Goal: Task Accomplishment & Management: Manage account settings

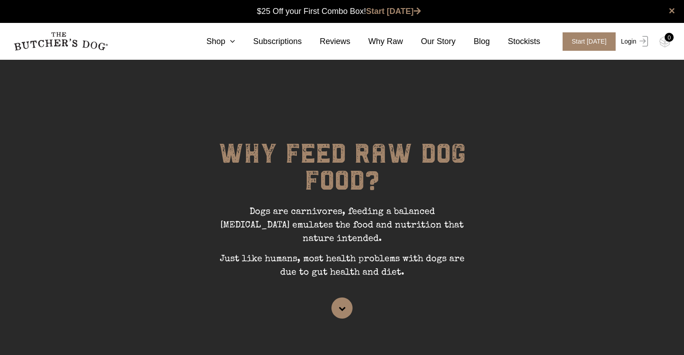
click at [632, 40] on link "Login" at bounding box center [632, 41] width 29 height 18
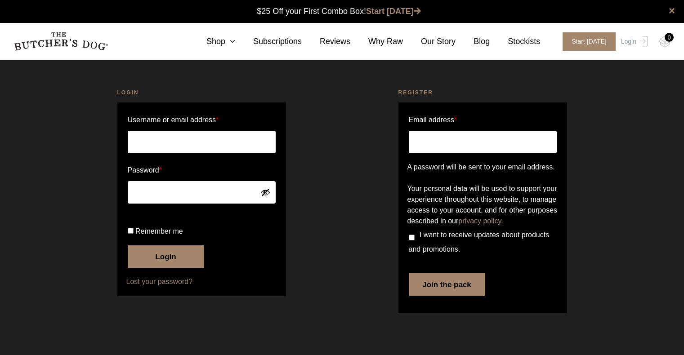
scroll to position [0, 0]
type input "[PERSON_NAME][EMAIL_ADDRESS][DOMAIN_NAME]"
click at [168, 268] on button "Login" at bounding box center [166, 256] width 76 height 22
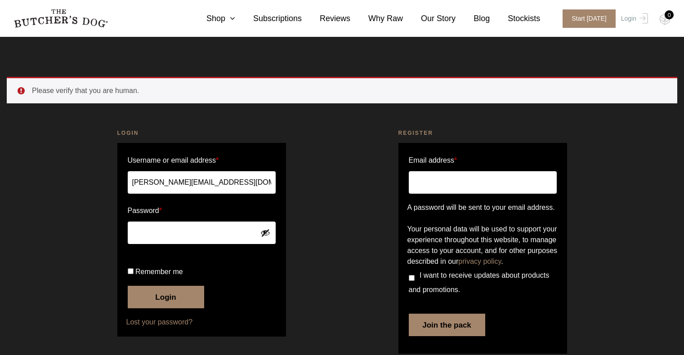
scroll to position [45, 0]
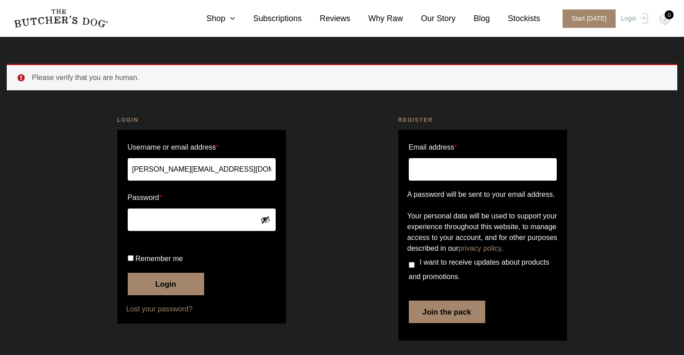
click at [162, 282] on button "Login" at bounding box center [166, 284] width 76 height 22
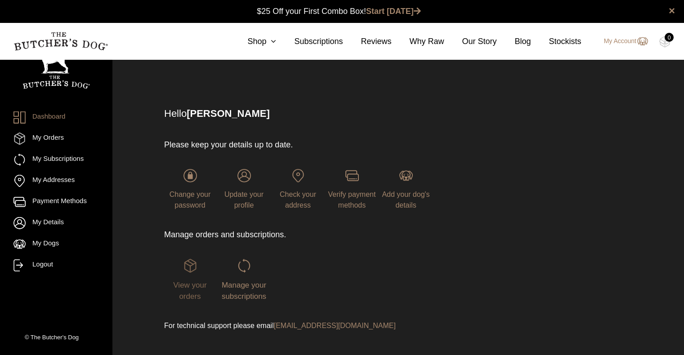
scroll to position [17, 0]
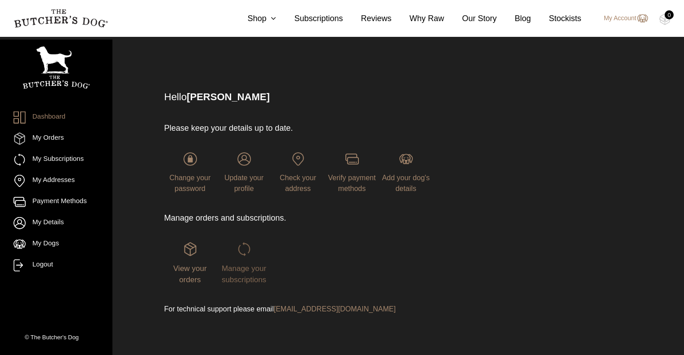
click at [246, 249] on img at bounding box center [243, 248] width 13 height 13
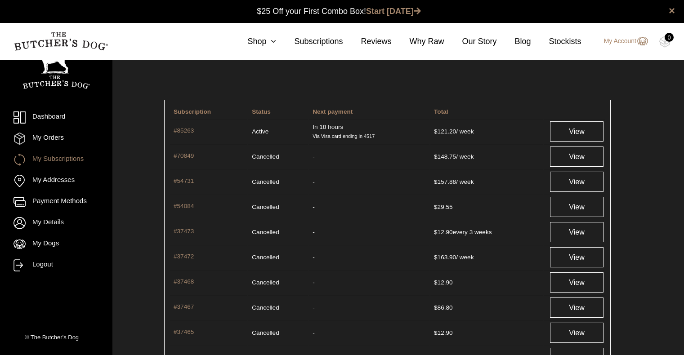
scroll to position [0, 0]
click at [576, 129] on link "View" at bounding box center [576, 131] width 53 height 20
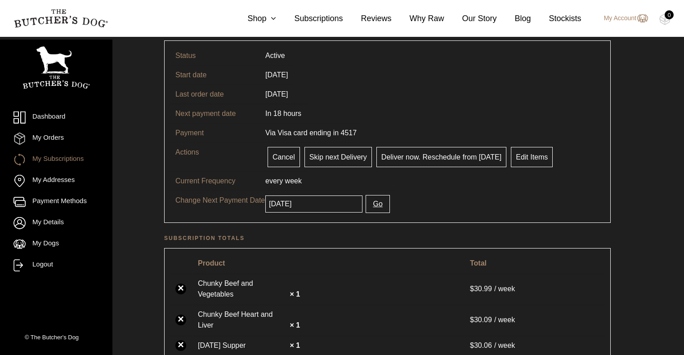
scroll to position [62, 0]
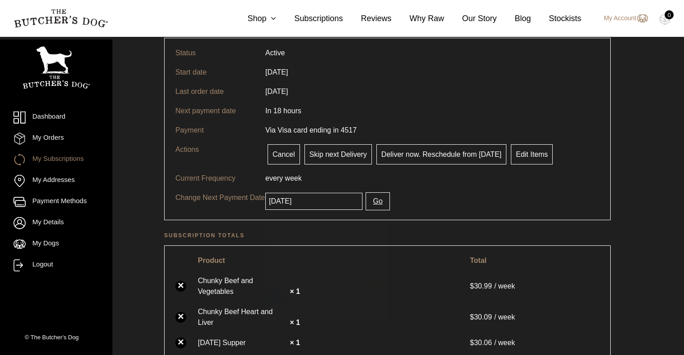
click at [312, 202] on input "2025-08-18" at bounding box center [313, 201] width 97 height 17
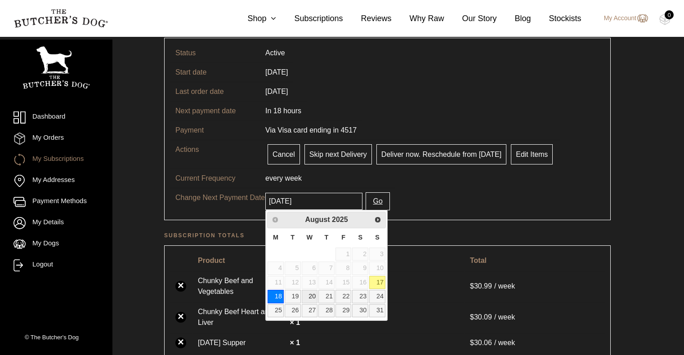
click at [313, 296] on link "20" at bounding box center [310, 296] width 16 height 13
type input "[DATE]"
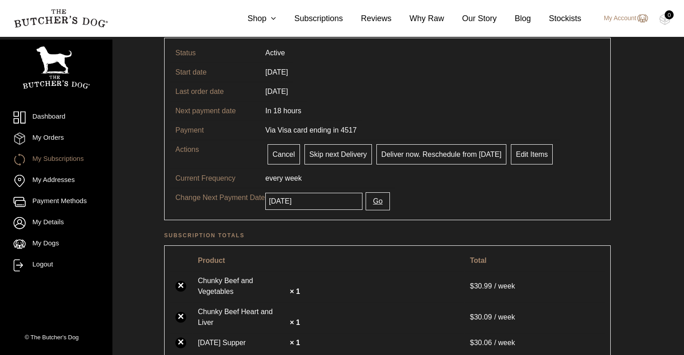
click at [369, 200] on button "Go" at bounding box center [377, 201] width 24 height 18
